Goal: Navigation & Orientation: Find specific page/section

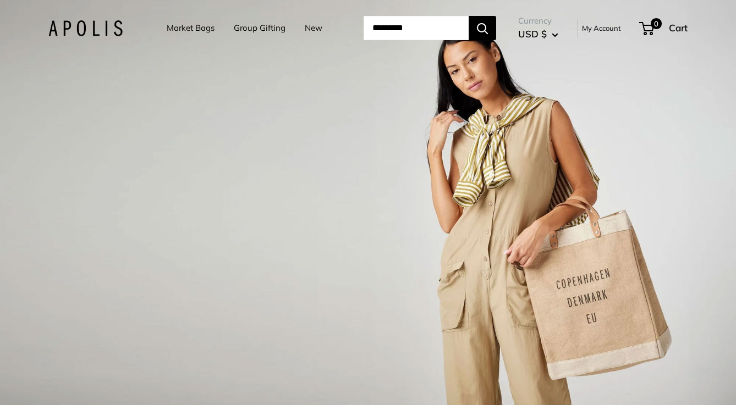
click at [180, 25] on link "Market Bags" at bounding box center [191, 27] width 48 height 15
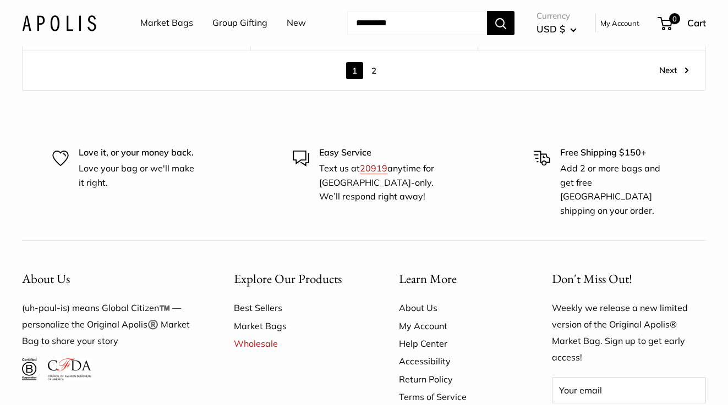
scroll to position [6105, 0]
click at [374, 62] on link "2" at bounding box center [373, 70] width 17 height 17
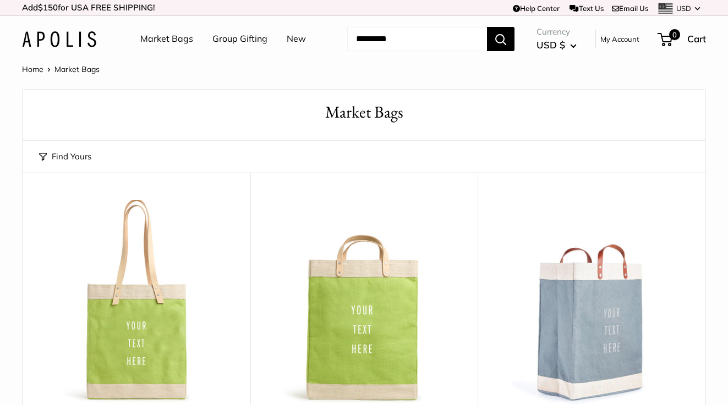
click at [296, 36] on link "New" at bounding box center [296, 39] width 19 height 16
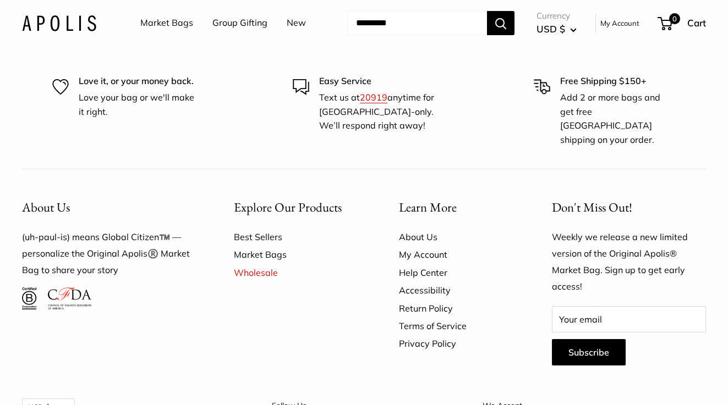
scroll to position [5940, 0]
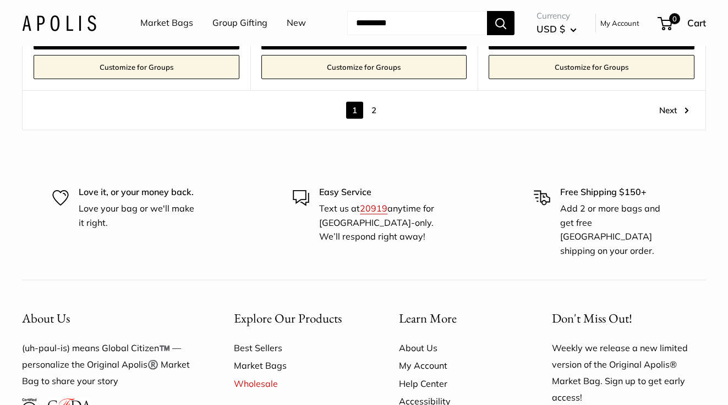
click at [374, 111] on link "2" at bounding box center [373, 110] width 17 height 17
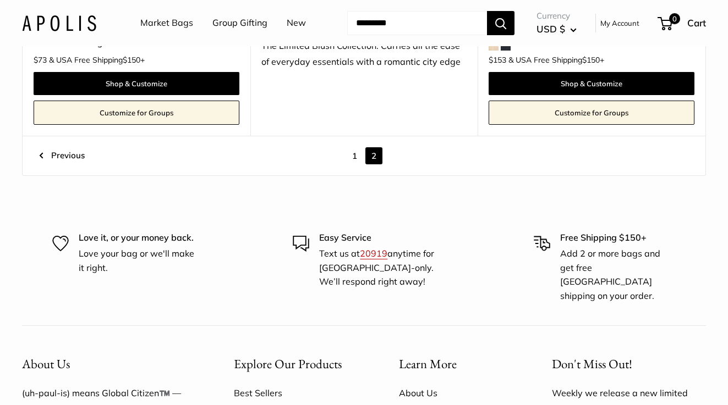
scroll to position [1514, 0]
